Goal: Task Accomplishment & Management: Use online tool/utility

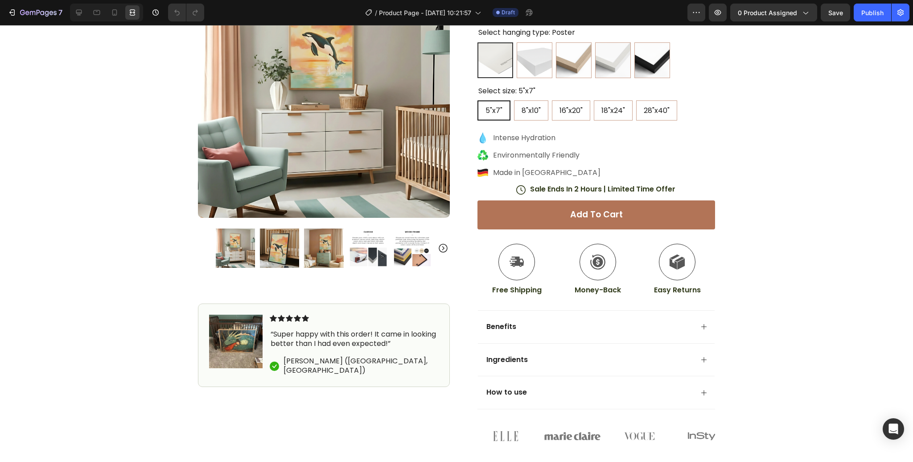
scroll to position [280, 0]
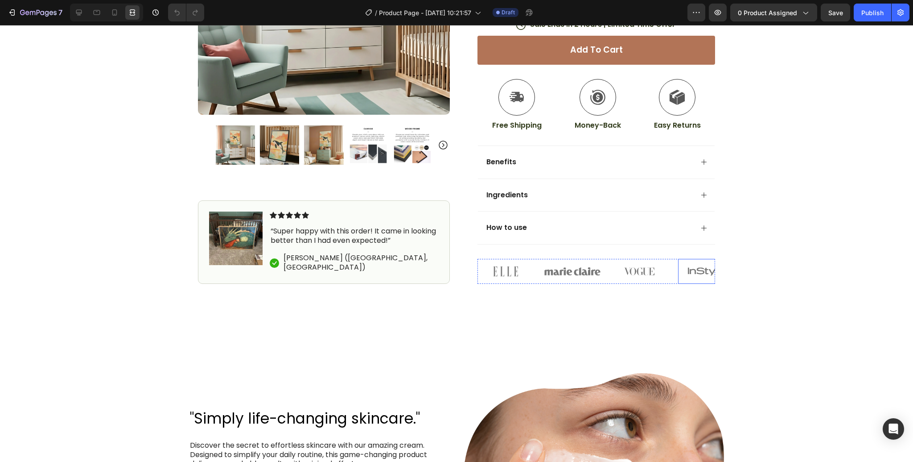
click at [708, 263] on img at bounding box center [706, 271] width 56 height 25
click at [611, 269] on div "Image Image Image Image 0 Image" at bounding box center [597, 271] width 238 height 25
click at [545, 252] on icon at bounding box center [544, 250] width 6 height 6
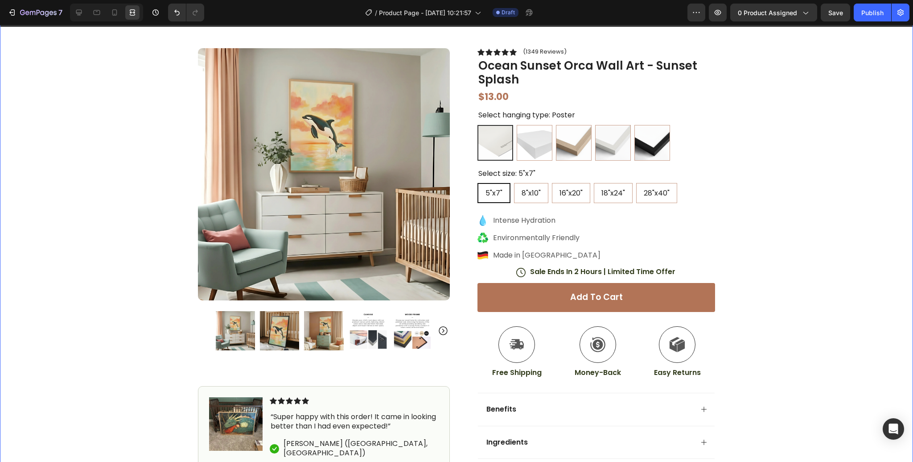
scroll to position [0, 0]
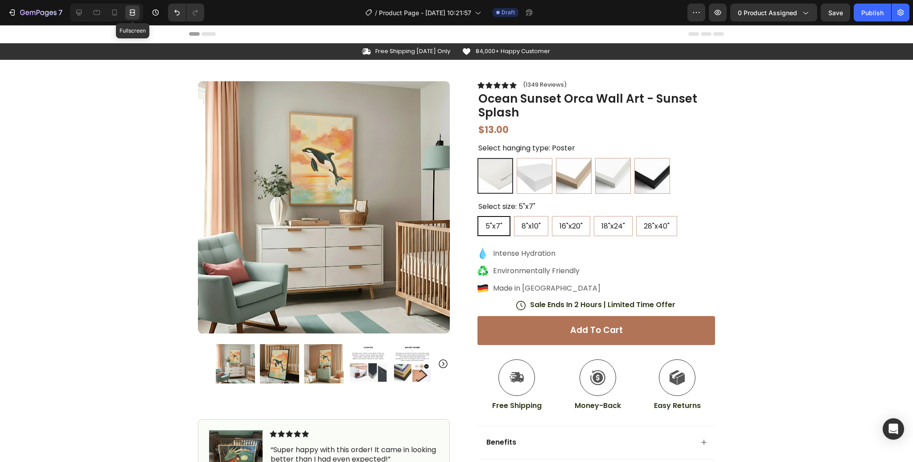
click at [131, 13] on icon at bounding box center [131, 12] width 3 height 2
click at [82, 12] on icon at bounding box center [78, 12] width 9 height 9
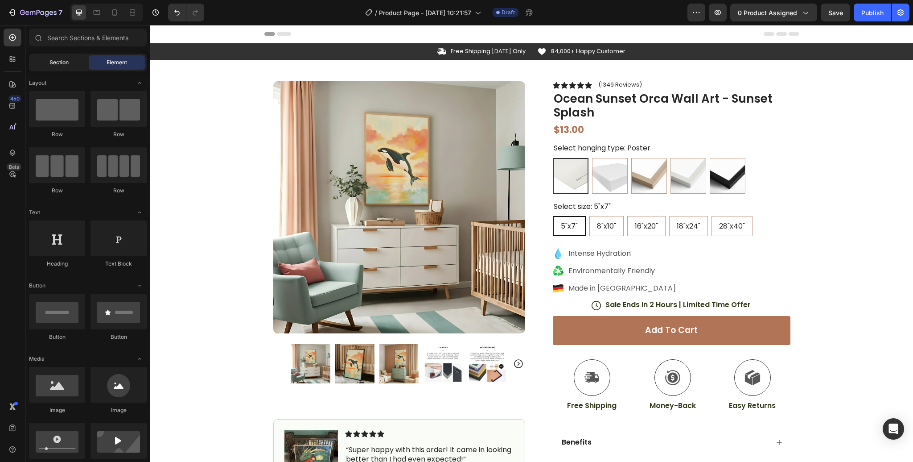
click at [63, 66] on span "Section" at bounding box center [59, 62] width 19 height 8
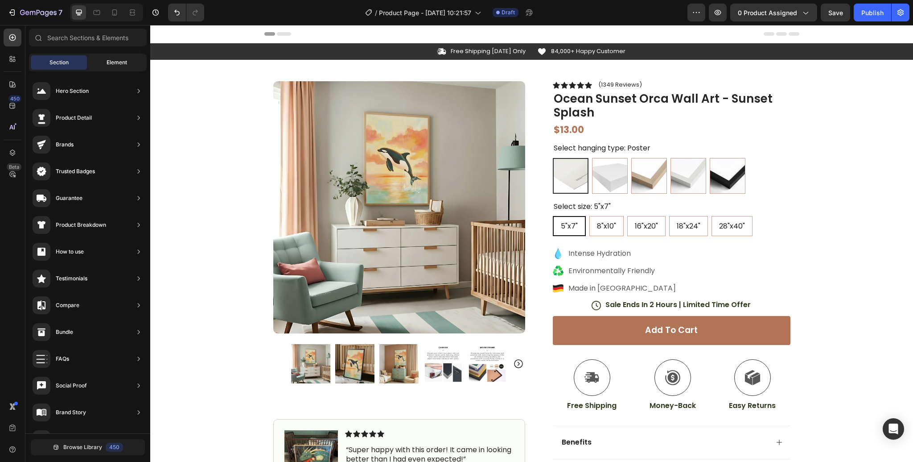
click at [120, 61] on span "Element" at bounding box center [117, 62] width 21 height 8
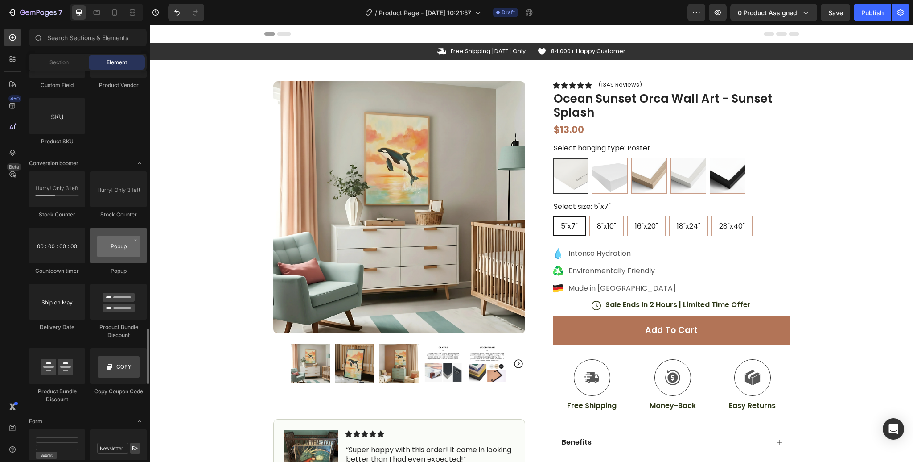
scroll to position [1760, 0]
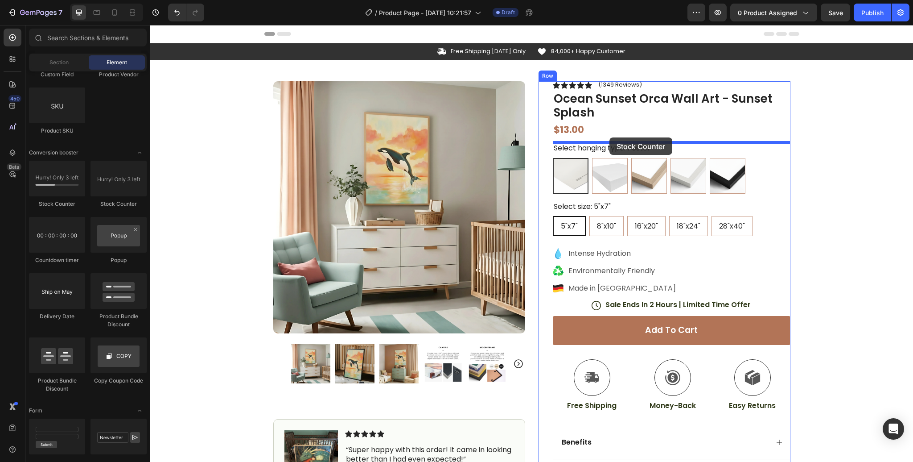
drag, startPoint x: 210, startPoint y: 205, endPoint x: 610, endPoint y: 137, distance: 405.3
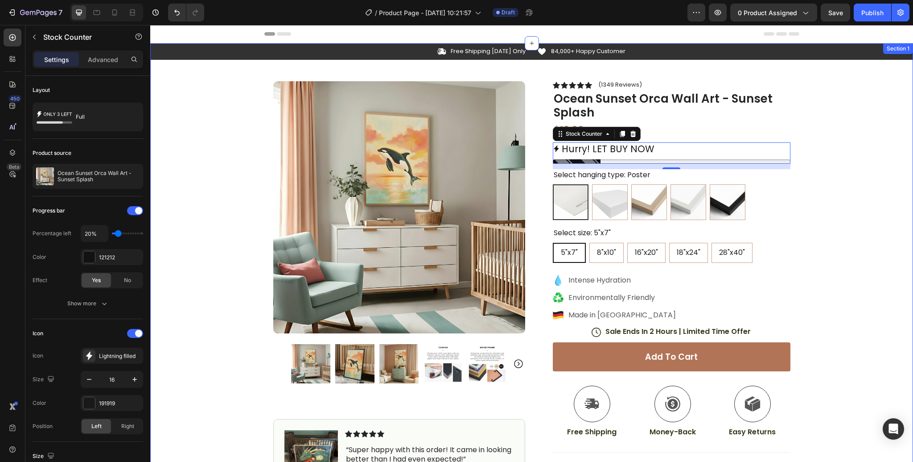
click at [846, 174] on div "Icon Free Shipping [DATE] Only Text Block Row Icon 84,000+ Happy Customer Text …" at bounding box center [531, 304] width 763 height 522
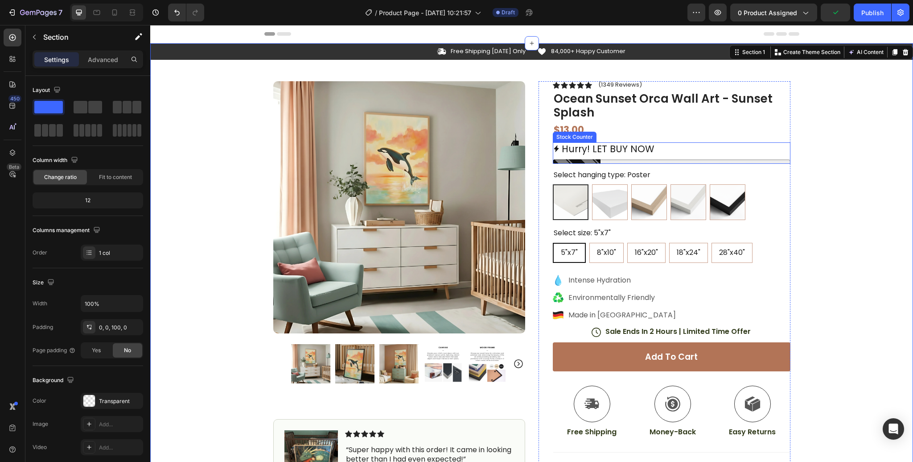
click at [575, 140] on div "Stock Counter" at bounding box center [575, 137] width 44 height 11
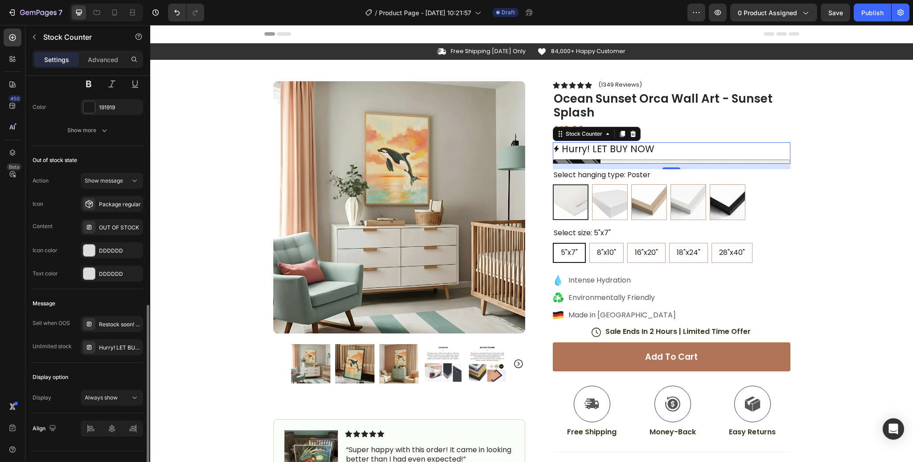
scroll to position [553, 0]
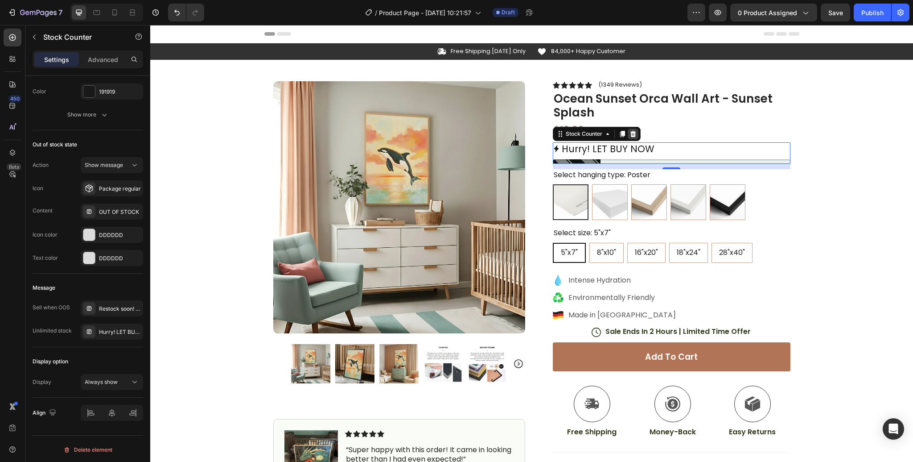
click at [633, 133] on icon at bounding box center [633, 133] width 7 height 7
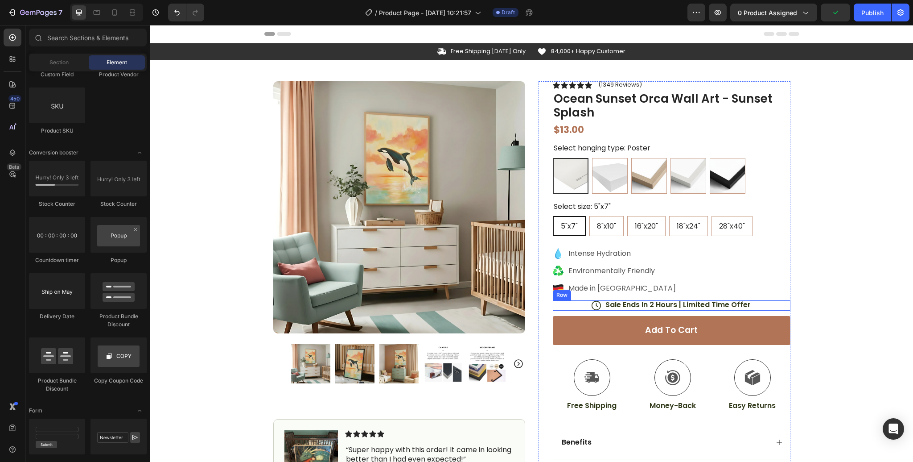
click at [563, 295] on div "Row" at bounding box center [562, 295] width 15 height 8
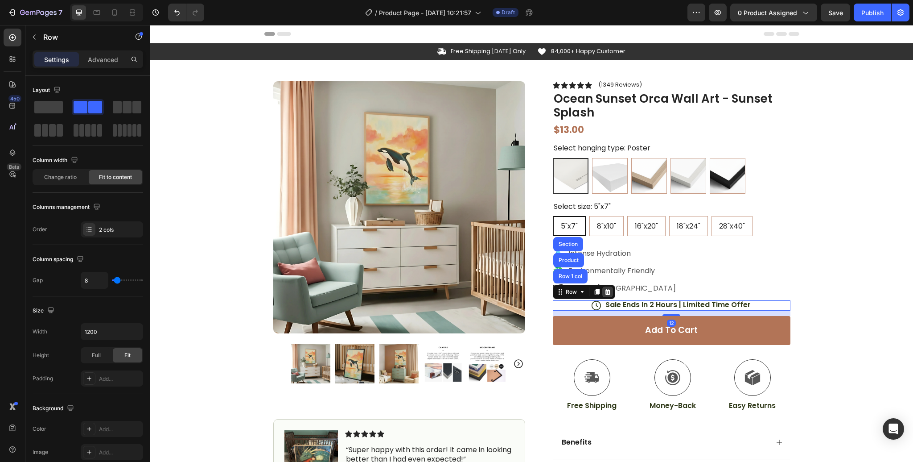
click at [611, 294] on icon at bounding box center [607, 291] width 7 height 7
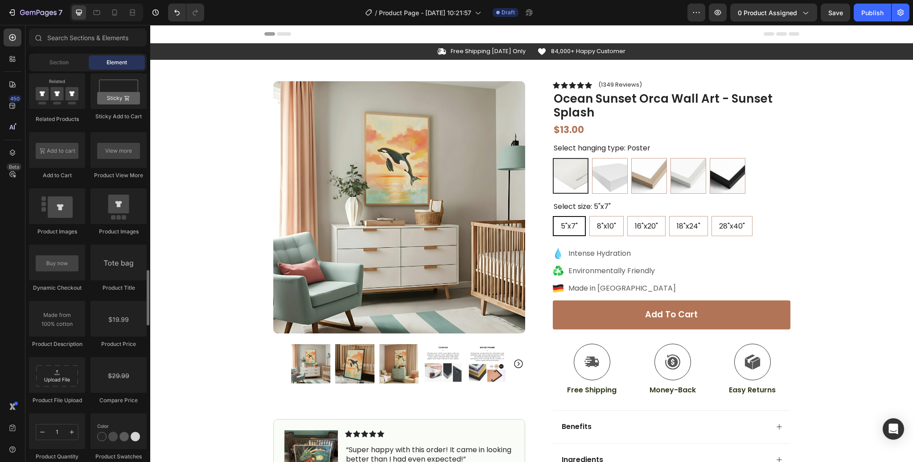
scroll to position [1251, 0]
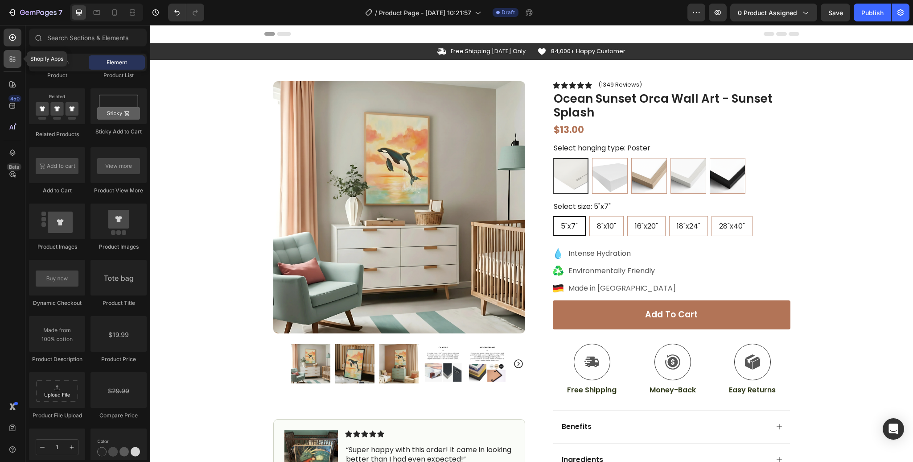
click at [9, 58] on icon at bounding box center [12, 58] width 9 height 9
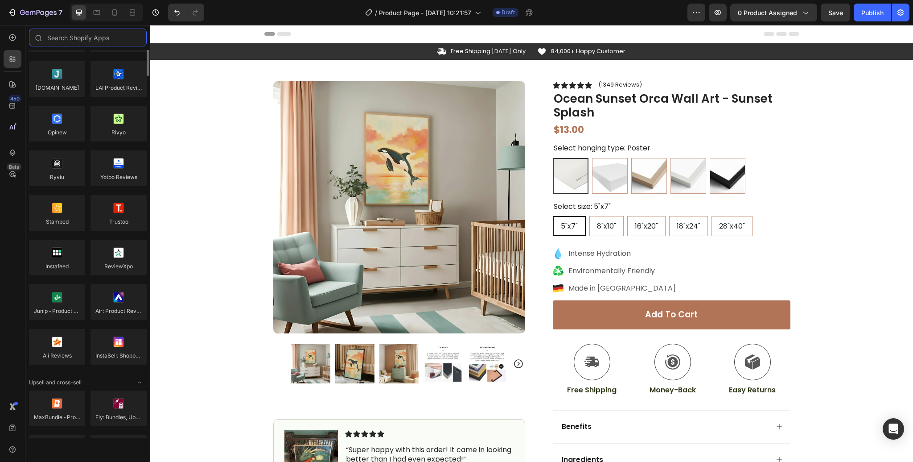
scroll to position [0, 0]
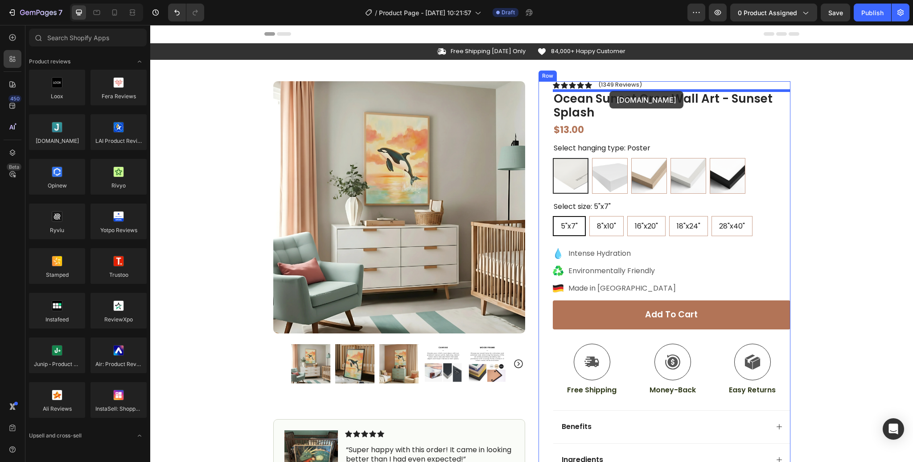
drag, startPoint x: 211, startPoint y: 154, endPoint x: 610, endPoint y: 91, distance: 403.8
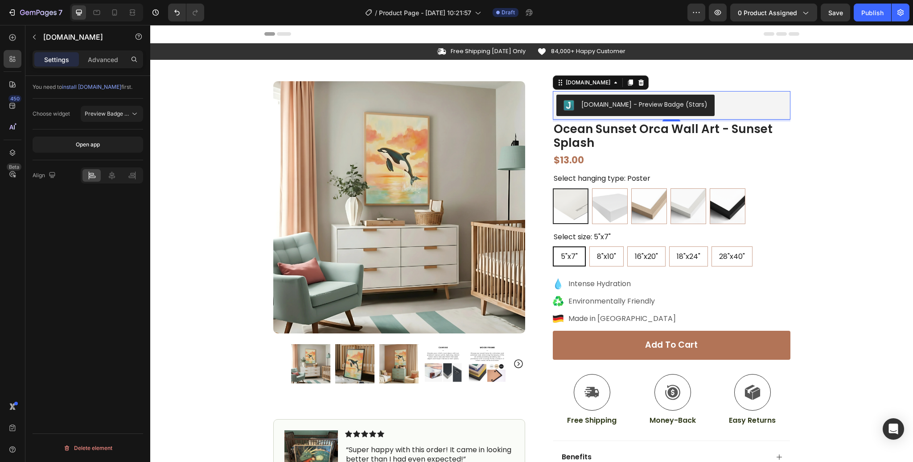
click at [602, 103] on div "[DOMAIN_NAME] - Preview Badge (Stars)" at bounding box center [645, 104] width 126 height 9
click at [83, 87] on span "install [DOMAIN_NAME]" at bounding box center [91, 86] width 59 height 7
click at [105, 114] on span "Preview Badge (Stars)" at bounding box center [113, 113] width 57 height 7
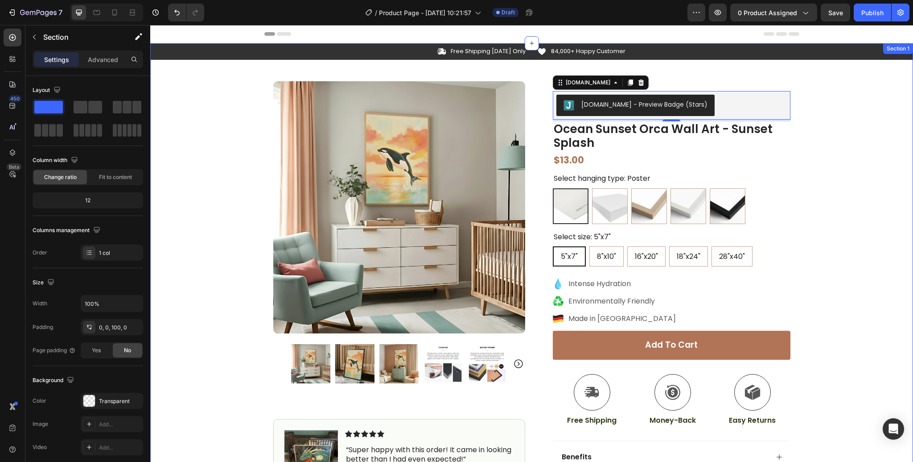
click at [829, 99] on div "Icon Free Shipping [DATE] Only Text Block Row Icon 84,000+ Happy Customer Text …" at bounding box center [531, 298] width 763 height 510
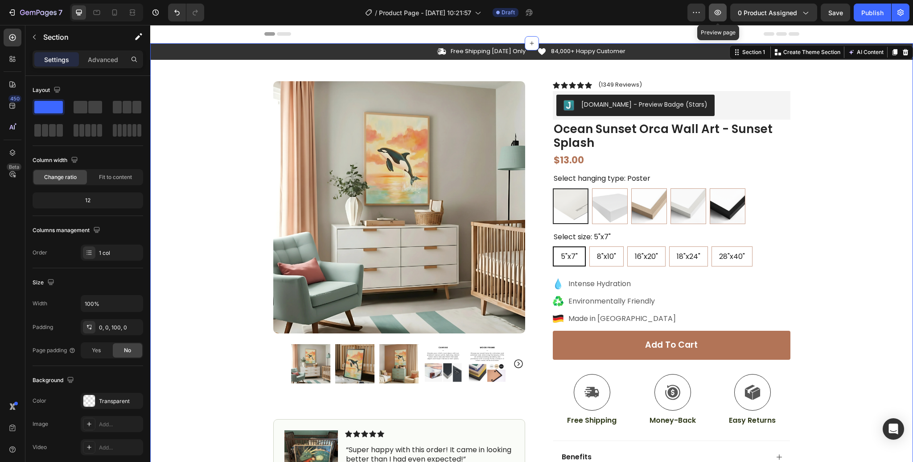
click at [719, 11] on icon "button" at bounding box center [718, 12] width 9 height 9
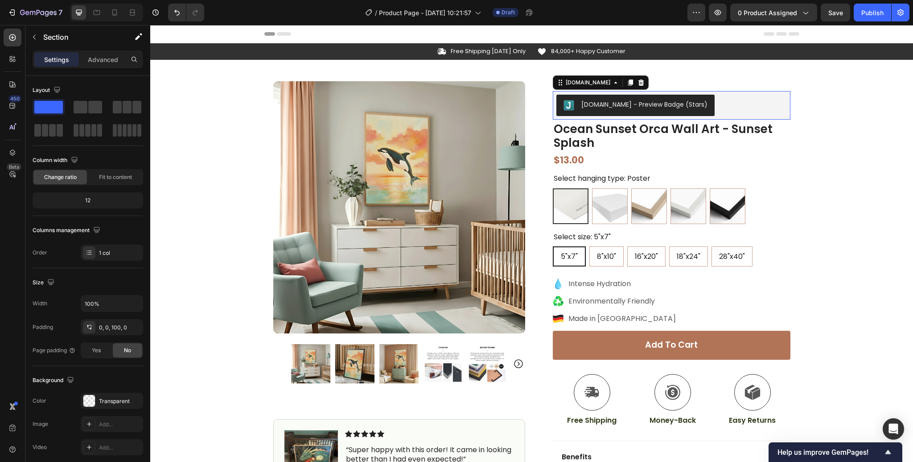
click at [601, 106] on div "[DOMAIN_NAME] - Preview Badge (Stars)" at bounding box center [645, 104] width 126 height 9
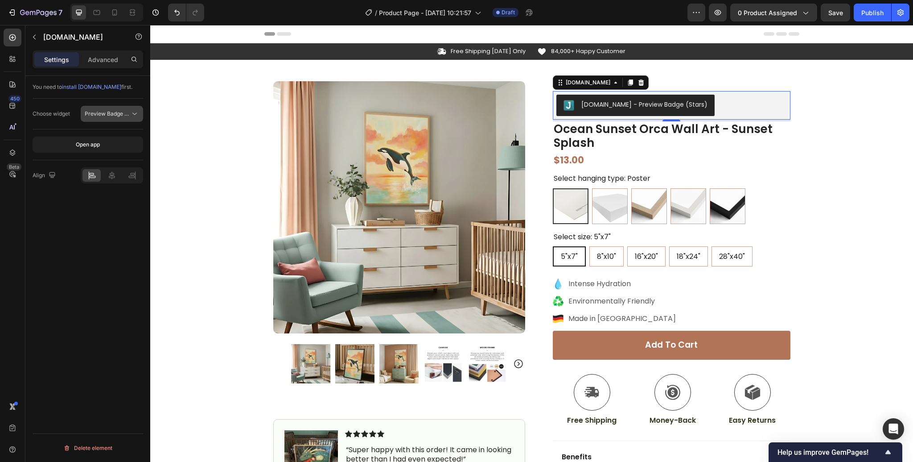
click at [135, 113] on icon at bounding box center [134, 113] width 9 height 9
click at [108, 63] on p "Advanced" at bounding box center [103, 59] width 30 height 9
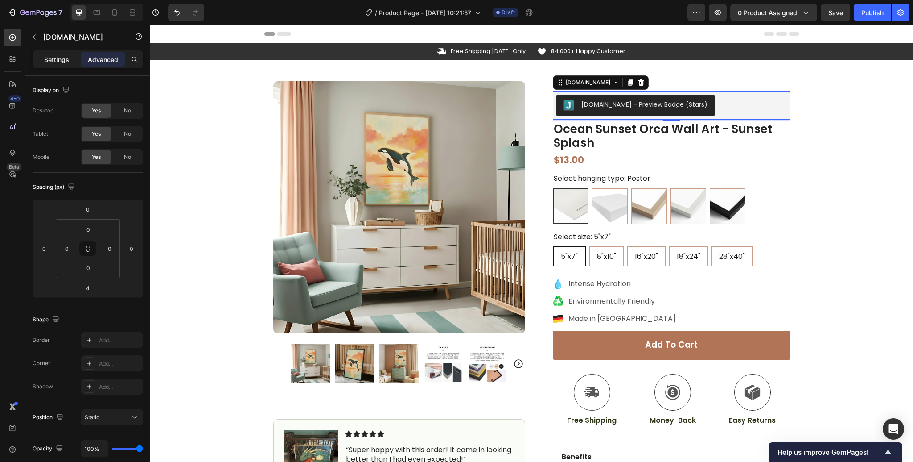
click at [61, 62] on p "Settings" at bounding box center [56, 59] width 25 height 9
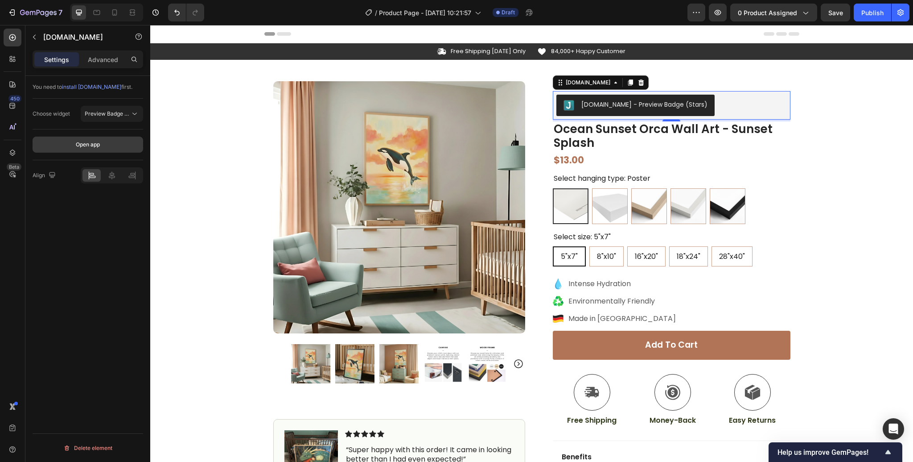
click at [110, 145] on button "Open app" at bounding box center [88, 144] width 111 height 16
click at [641, 83] on div "(1349 Reviews)" at bounding box center [620, 85] width 45 height 8
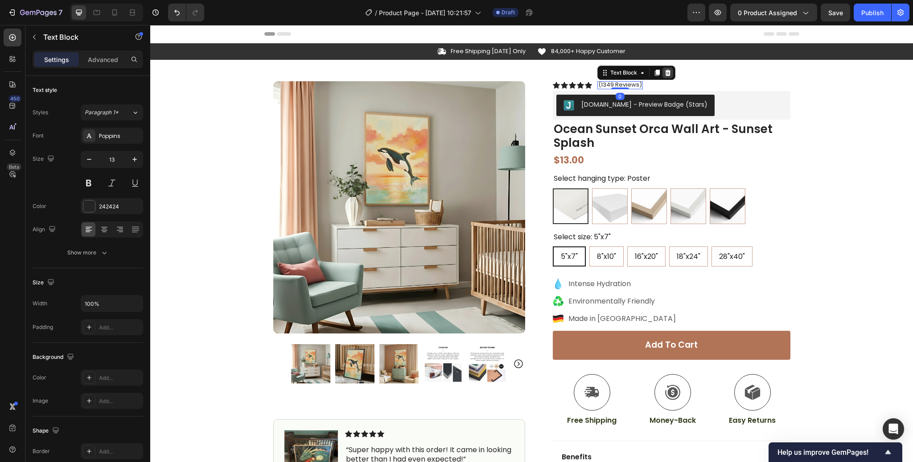
click at [667, 73] on icon at bounding box center [668, 73] width 6 height 6
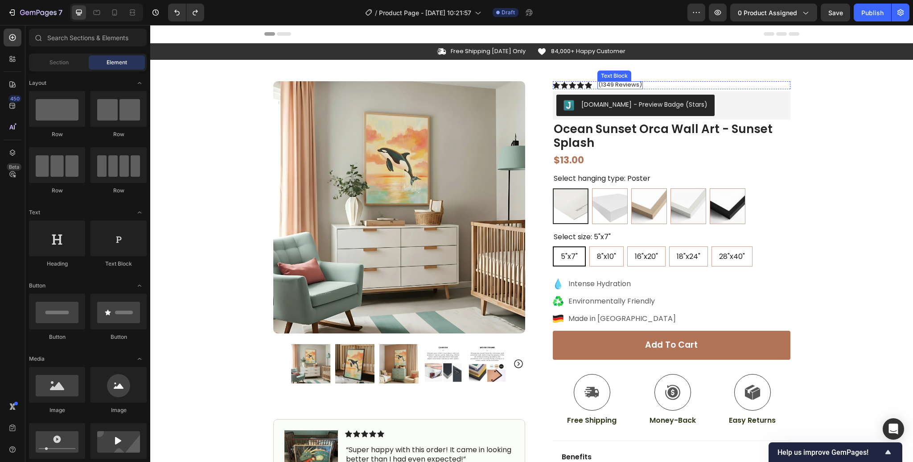
click at [614, 78] on div "Text Block" at bounding box center [615, 75] width 34 height 11
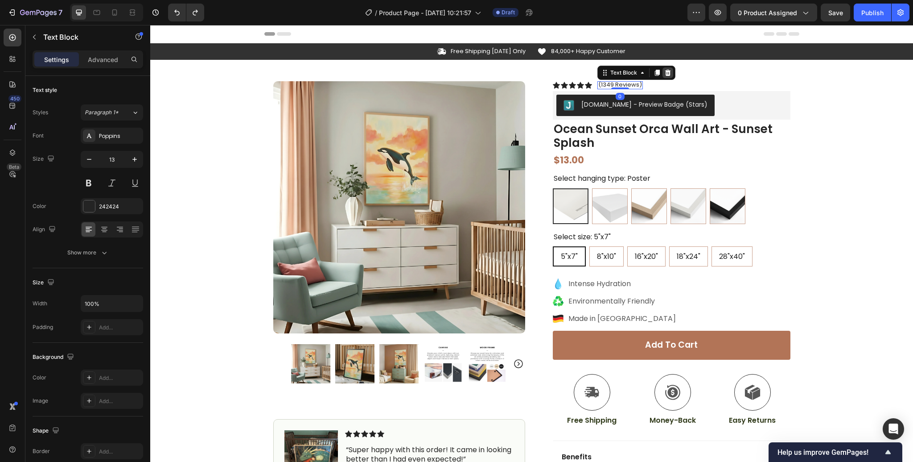
click at [669, 71] on icon at bounding box center [668, 73] width 6 height 6
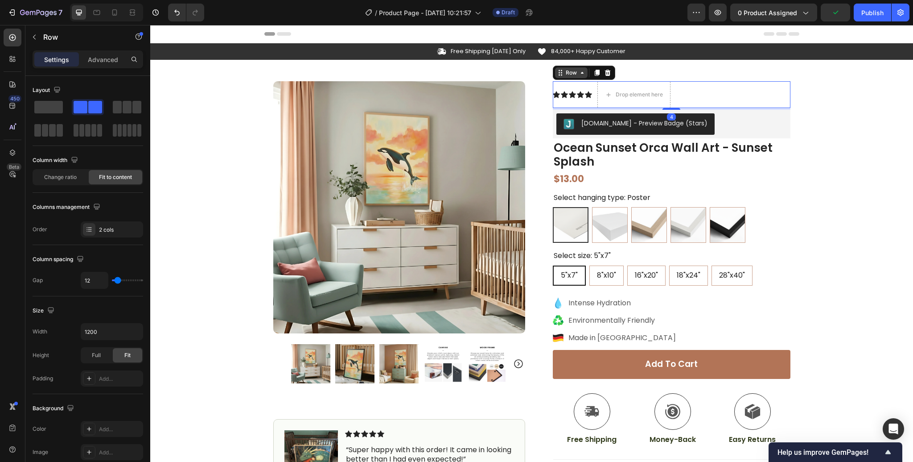
click at [566, 78] on div "Row" at bounding box center [571, 72] width 33 height 11
click at [607, 74] on icon at bounding box center [608, 73] width 6 height 6
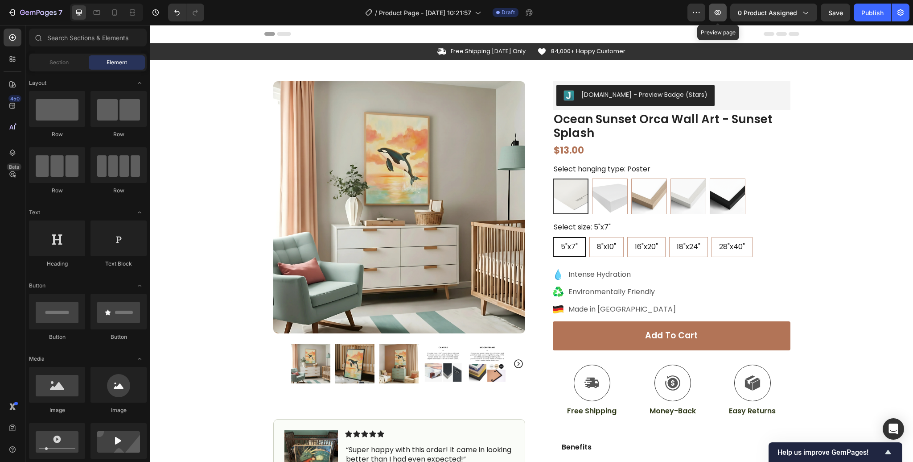
click at [716, 11] on icon "button" at bounding box center [718, 12] width 9 height 9
click at [579, 149] on div "$13.00" at bounding box center [672, 150] width 238 height 15
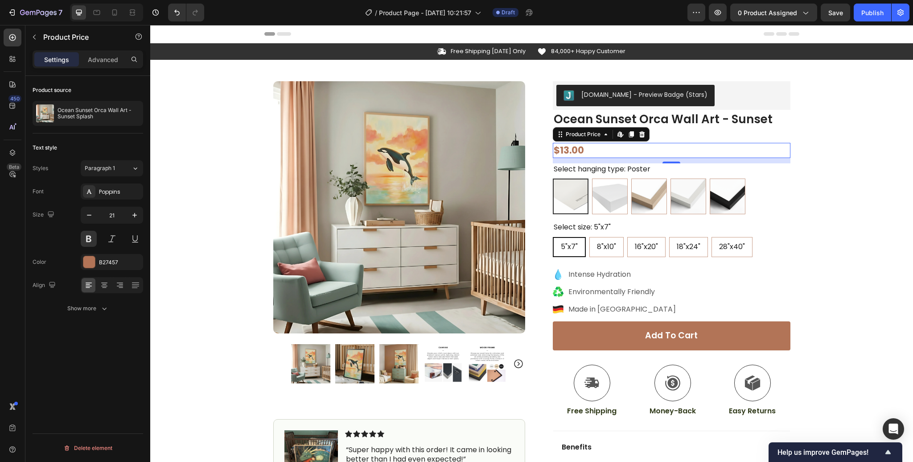
click at [669, 159] on div "12" at bounding box center [672, 160] width 238 height 5
click at [667, 162] on div at bounding box center [672, 162] width 18 height 3
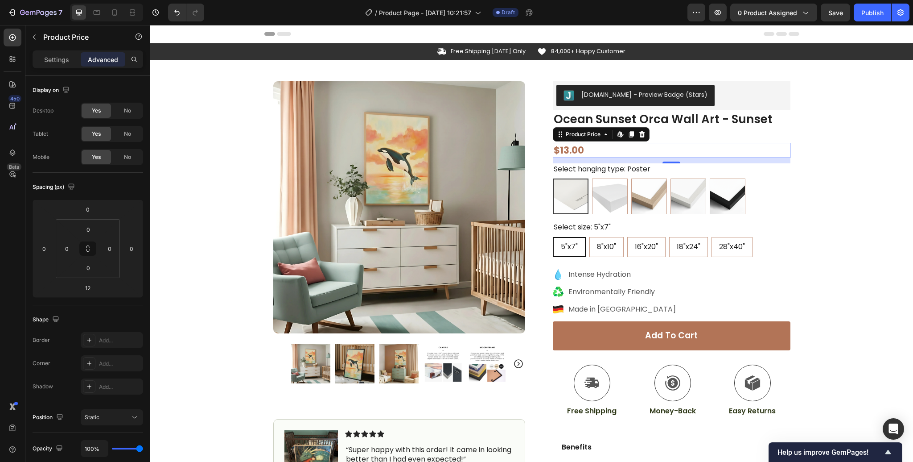
click at [669, 160] on div "12" at bounding box center [672, 160] width 238 height 5
click at [670, 161] on div at bounding box center [672, 162] width 18 height 3
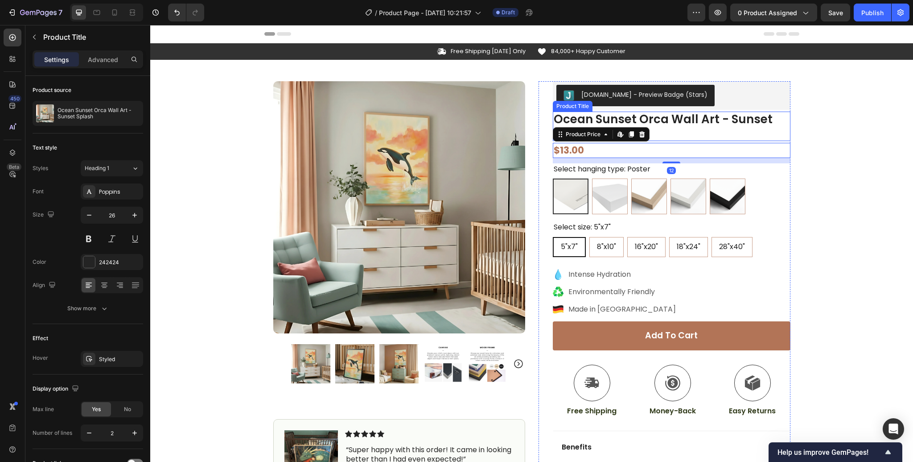
click at [689, 130] on h1 "Ocean Sunset Orca Wall Art - Sunset Splash" at bounding box center [672, 126] width 238 height 29
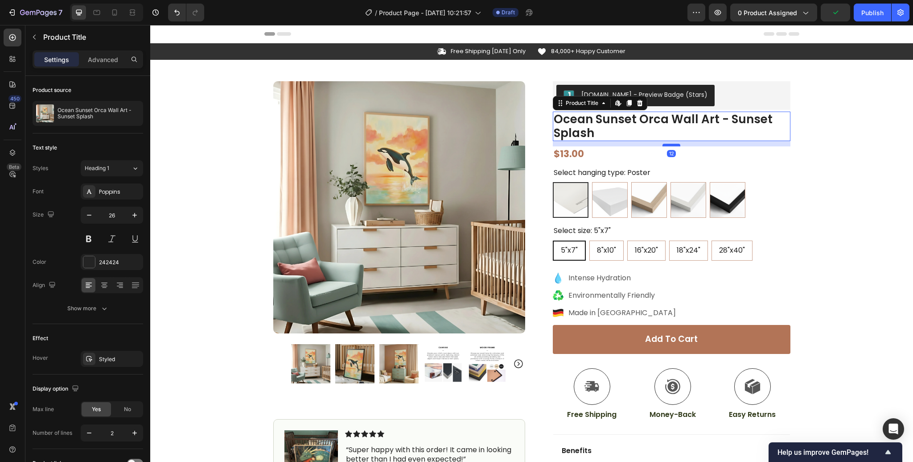
click at [670, 145] on div at bounding box center [672, 145] width 18 height 3
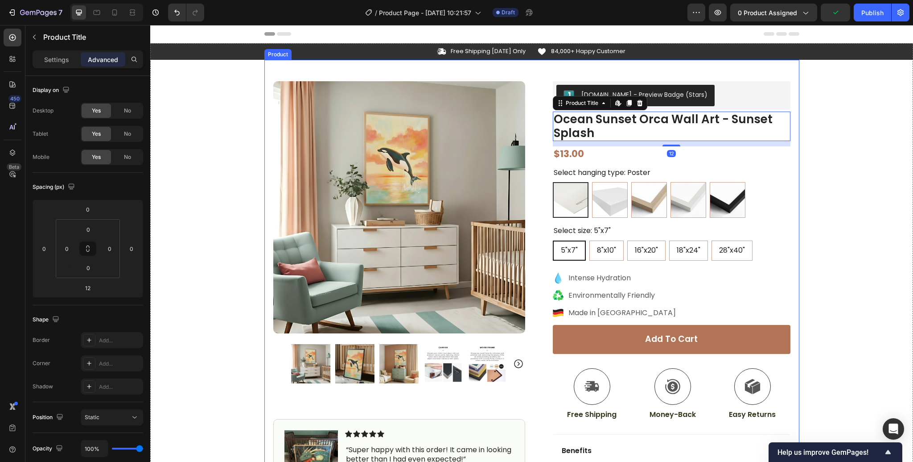
click at [798, 174] on div "Product Images Image Icon Icon Icon Icon Icon Icon List “Super happy with this …" at bounding box center [531, 304] width 535 height 488
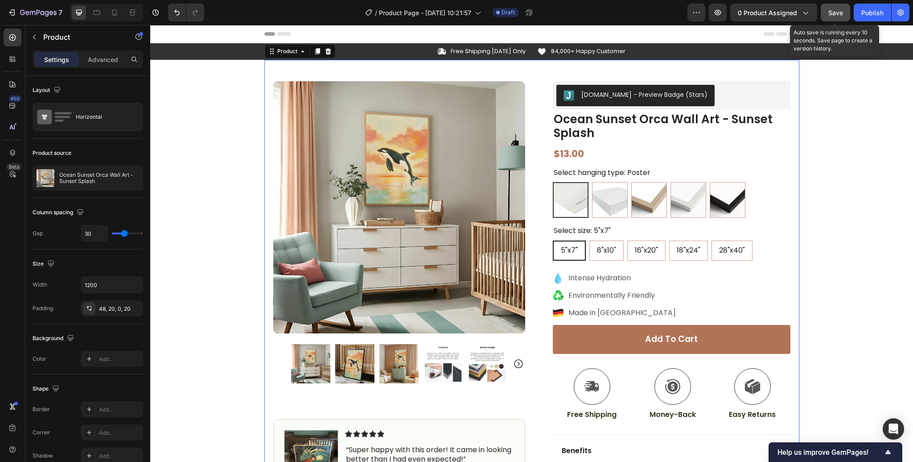
click at [841, 11] on span "Save" at bounding box center [836, 13] width 15 height 8
click at [554, 50] on p "84,000+ Happy Customer" at bounding box center [588, 52] width 74 height 8
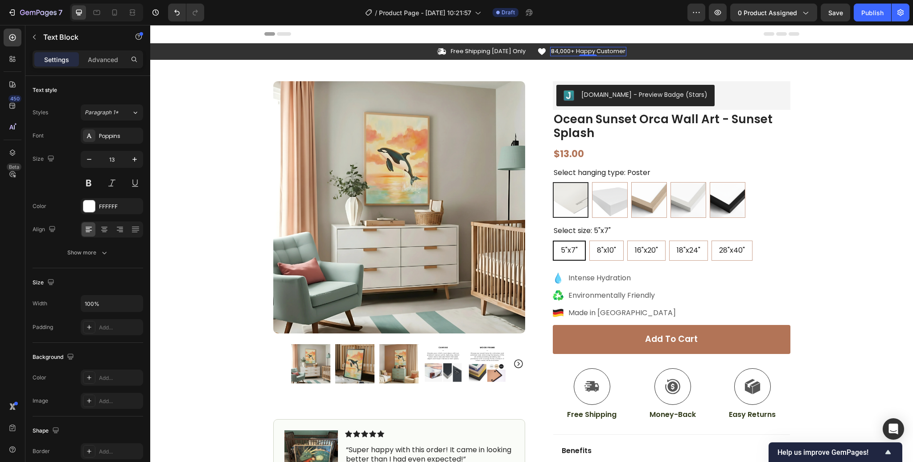
click at [554, 50] on p "84,000+ Happy Customer" at bounding box center [588, 52] width 74 height 8
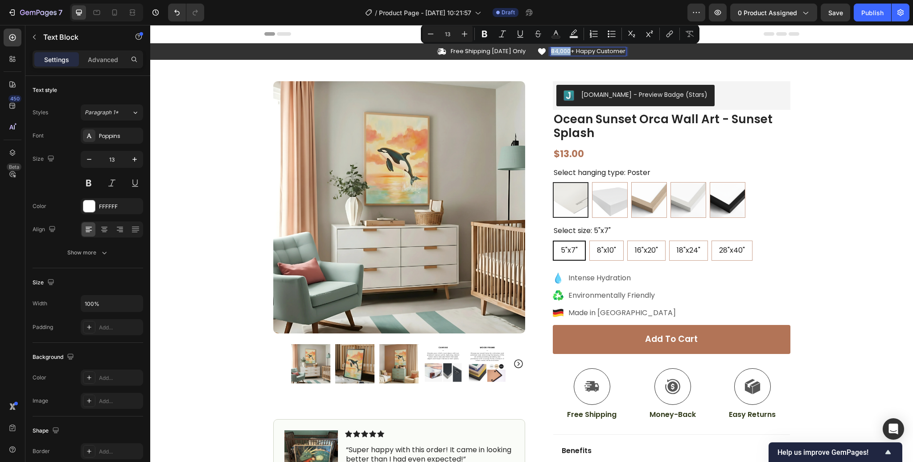
click at [554, 50] on p "84,000+ Happy Customer" at bounding box center [588, 52] width 74 height 8
click at [552, 51] on p "84,000+ Happy Customer" at bounding box center [588, 52] width 74 height 8
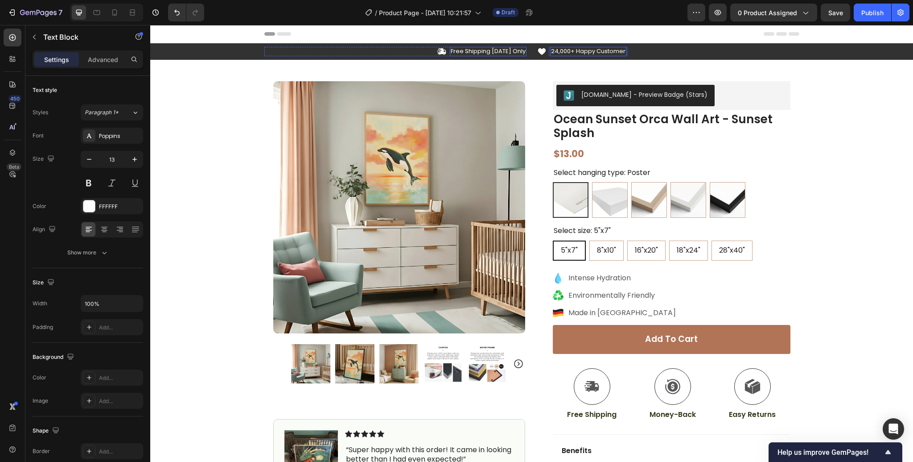
click at [481, 53] on p "Free Shipping [DATE] Only" at bounding box center [488, 52] width 75 height 8
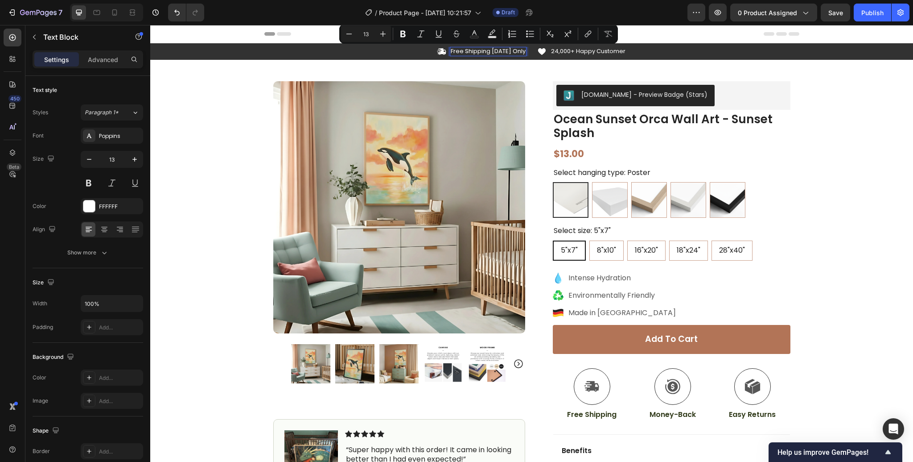
click at [513, 51] on p "Free Shipping [DATE] Only" at bounding box center [488, 52] width 75 height 8
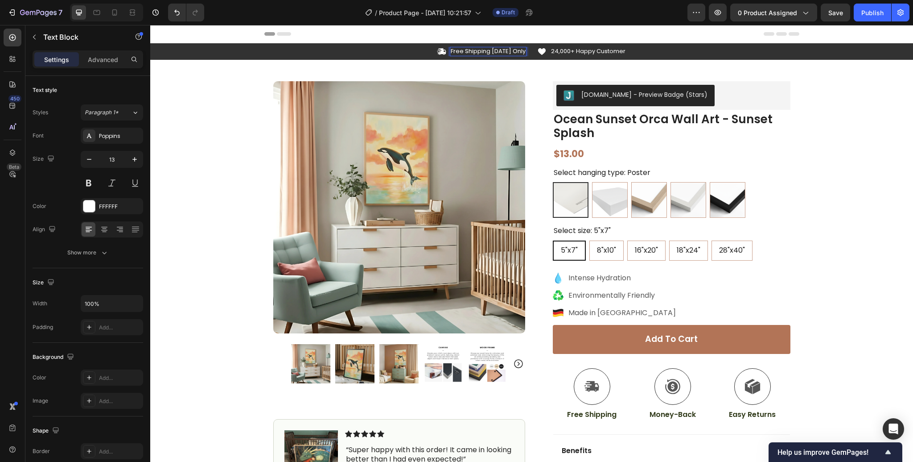
click at [525, 51] on p "Free Shipping [DATE] Only" at bounding box center [488, 52] width 75 height 8
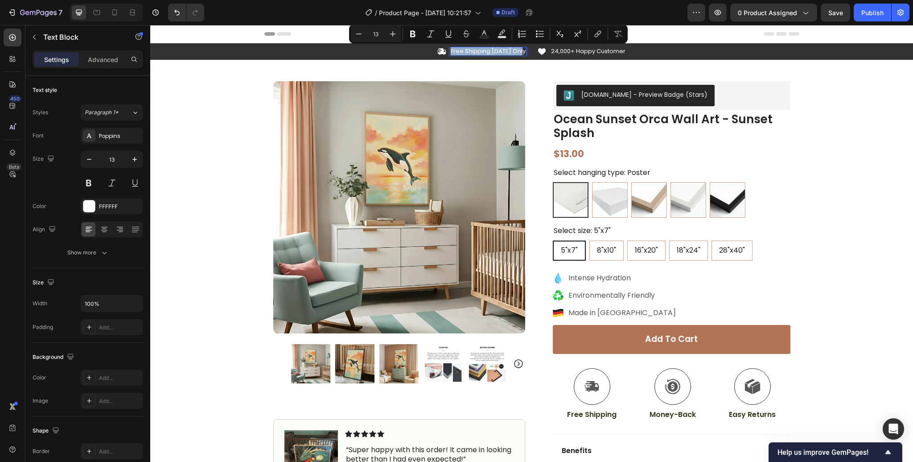
drag, startPoint x: 525, startPoint y: 51, endPoint x: 453, endPoint y: 53, distance: 71.8
click at [453, 53] on p "Free Shipping [DATE] Only" at bounding box center [488, 52] width 75 height 8
copy p "Free Shipping [DATE] Only"
click at [510, 51] on p "Free Shipping [DATE] Only" at bounding box center [488, 52] width 75 height 8
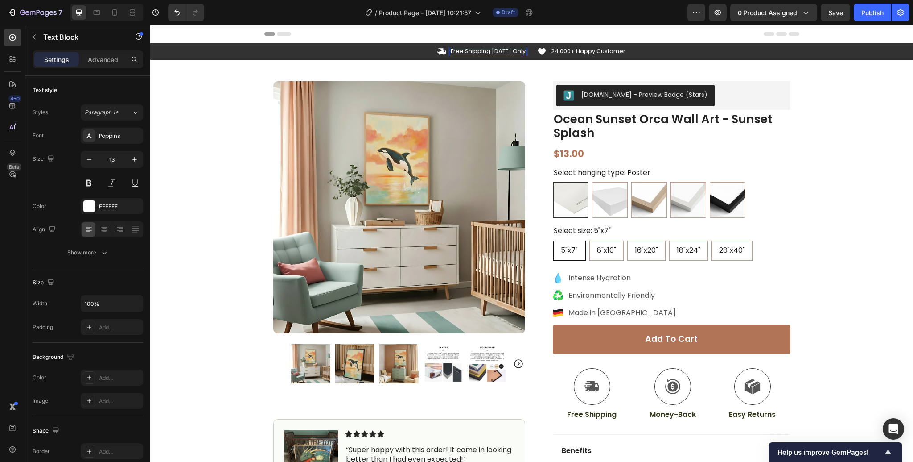
click at [465, 50] on p "Free Shipping [DATE] Only" at bounding box center [488, 52] width 75 height 8
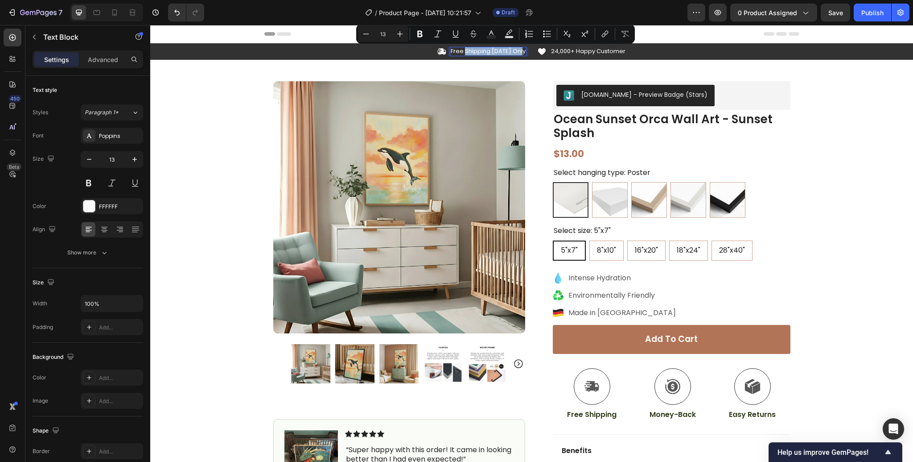
drag, startPoint x: 467, startPoint y: 50, endPoint x: 526, endPoint y: 51, distance: 59.8
click at [526, 51] on div "Free Shipping [DATE] Only" at bounding box center [488, 51] width 77 height 9
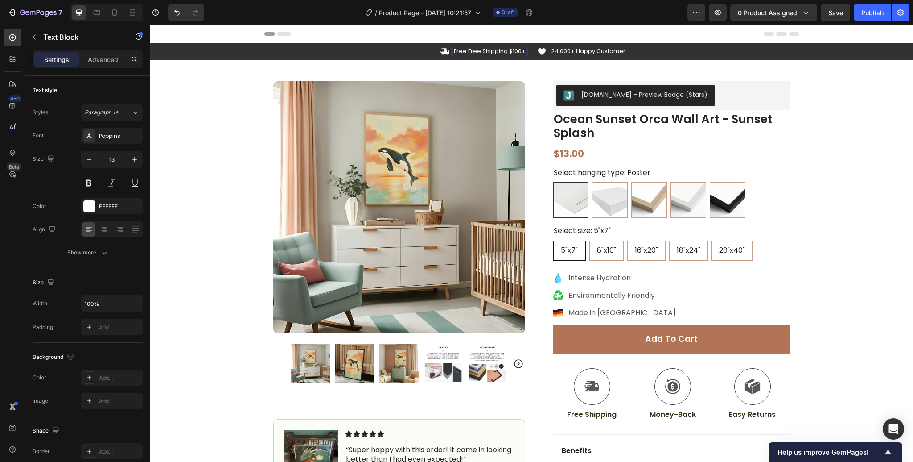
click at [467, 52] on p "Free Free Shipping $100+" at bounding box center [490, 52] width 72 height 8
click at [468, 51] on p "Free Free Shipping $100+" at bounding box center [490, 52] width 72 height 8
click at [509, 50] on p "Free Shipping $100+" at bounding box center [497, 52] width 58 height 8
click at [525, 52] on p "Free Shipping on $100+" at bounding box center [492, 52] width 66 height 8
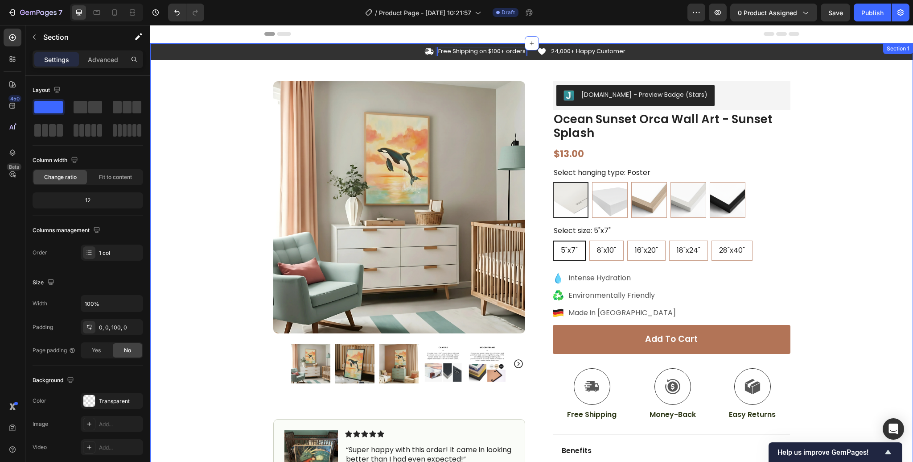
click at [835, 95] on div "Icon Free Shipping on $100+ orders Text Block 0 Row Icon 24,000+ Happy Customer…" at bounding box center [531, 295] width 763 height 504
click at [822, 105] on div "Icon Free Shipping on $100+ orders Text Block Row Icon 24,000+ Happy Customer T…" at bounding box center [531, 295] width 763 height 504
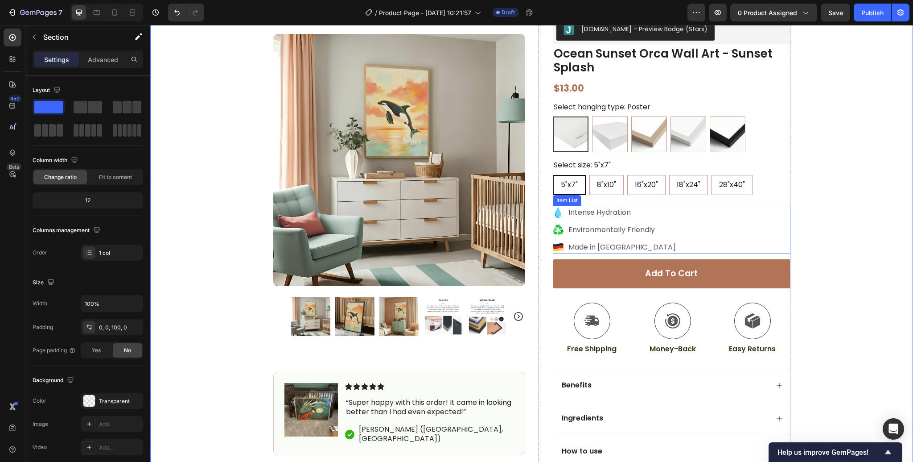
click at [583, 214] on p "Intense Hydration" at bounding box center [622, 212] width 107 height 11
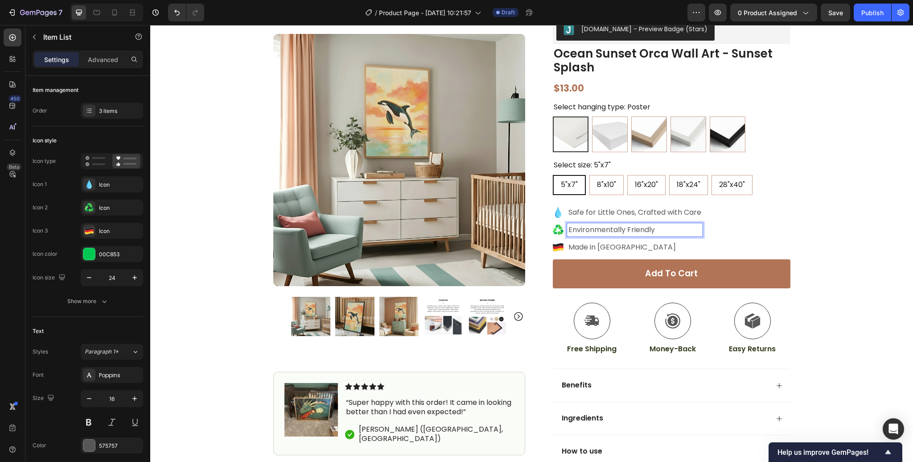
click at [587, 228] on p "Environmentally Friendly" at bounding box center [635, 229] width 133 height 11
click at [587, 231] on p "Environmentally Friendly" at bounding box center [635, 229] width 133 height 11
click at [591, 245] on p "Made in [GEOGRAPHIC_DATA]" at bounding box center [635, 247] width 133 height 11
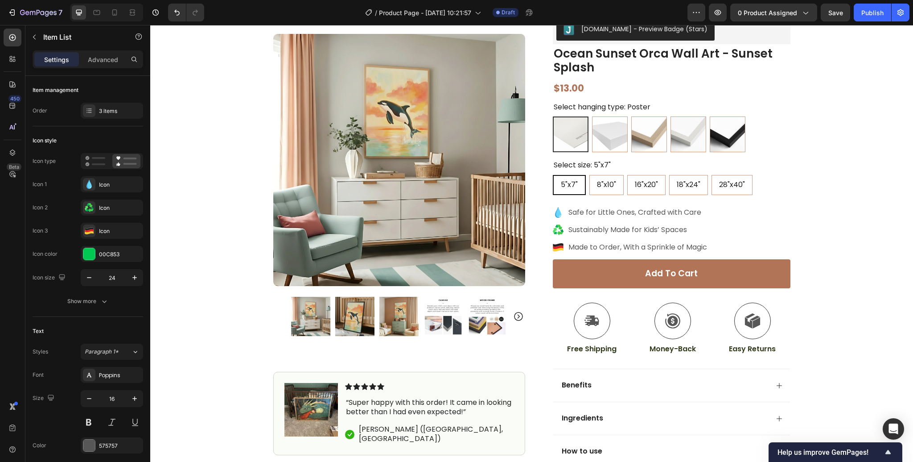
click at [751, 232] on div "Safe for Little Ones, Crafted with Care Sustainably Made for Kids’ Spaces Made …" at bounding box center [672, 230] width 238 height 48
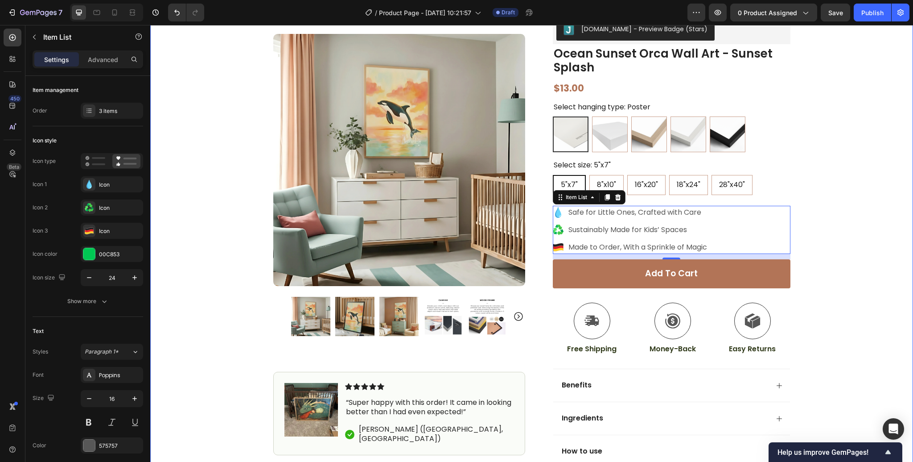
click at [843, 169] on div "Icon Free Shipping on $100+ orders Text Block Row Icon 24,000+ Happy Customer T…" at bounding box center [531, 230] width 763 height 504
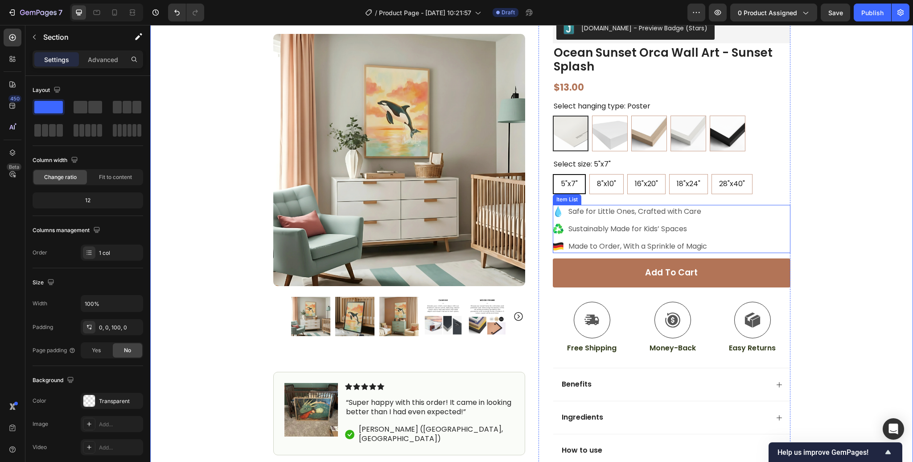
scroll to position [0, 0]
